Goal: Task Accomplishment & Management: Manage account settings

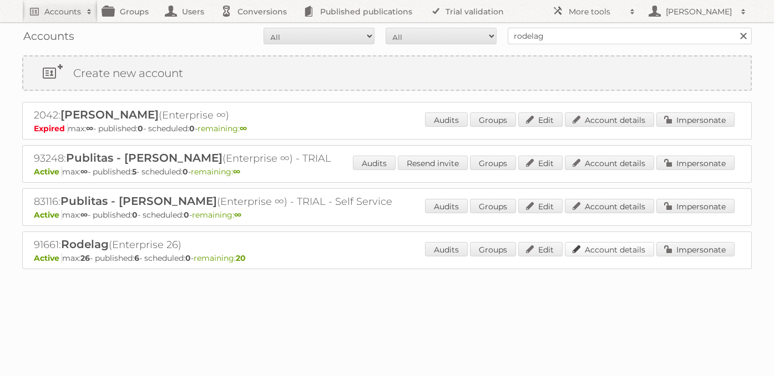
click at [613, 250] on link "Account details" at bounding box center [608, 249] width 89 height 14
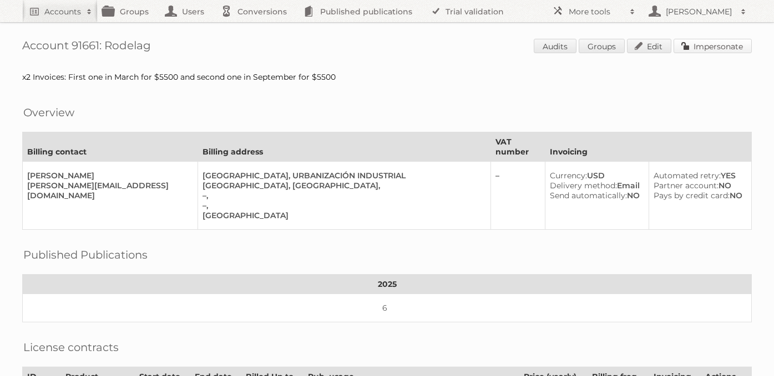
click at [710, 47] on link "Impersonate" at bounding box center [712, 46] width 78 height 14
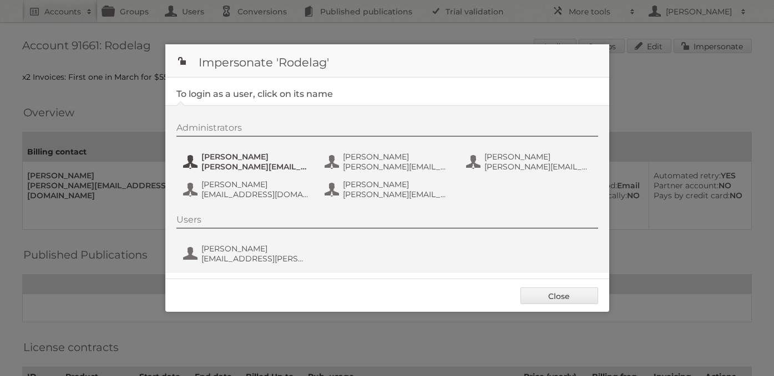
click at [247, 157] on span "[PERSON_NAME]" at bounding box center [255, 157] width 108 height 10
